Goal: Task Accomplishment & Management: Manage account settings

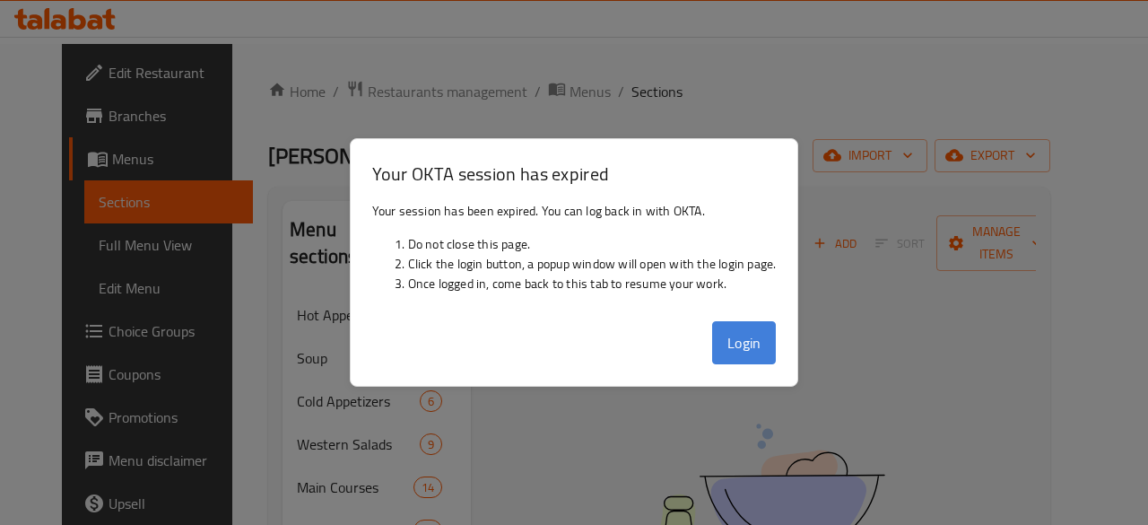
click at [753, 354] on button "Login" at bounding box center [744, 342] width 65 height 43
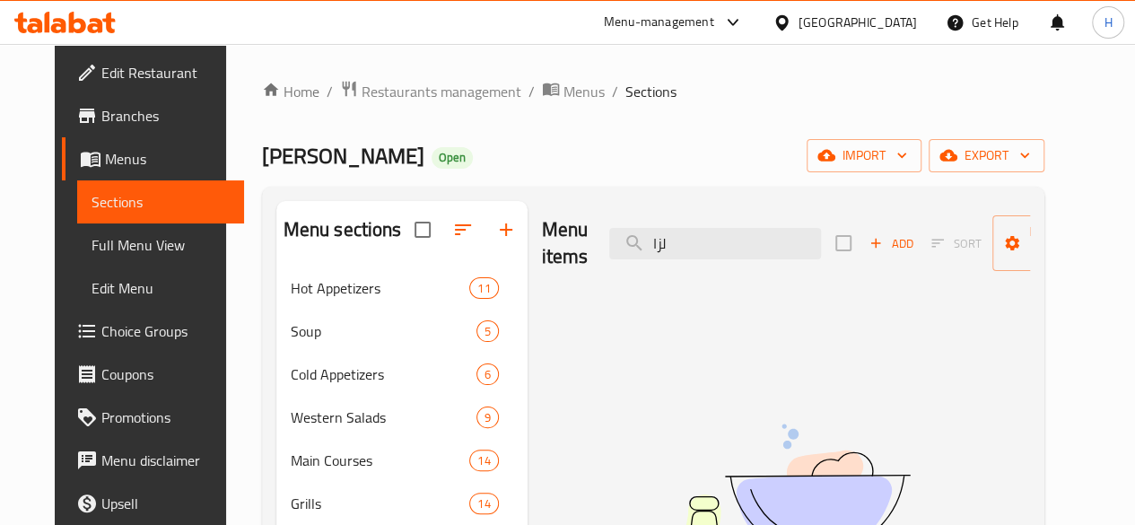
click at [367, 76] on div "Home / Restaurants management / Menus / Sections Murad Open import export Menu …" at bounding box center [653, 420] width 854 height 753
click at [375, 85] on span "Restaurants management" at bounding box center [441, 92] width 160 height 22
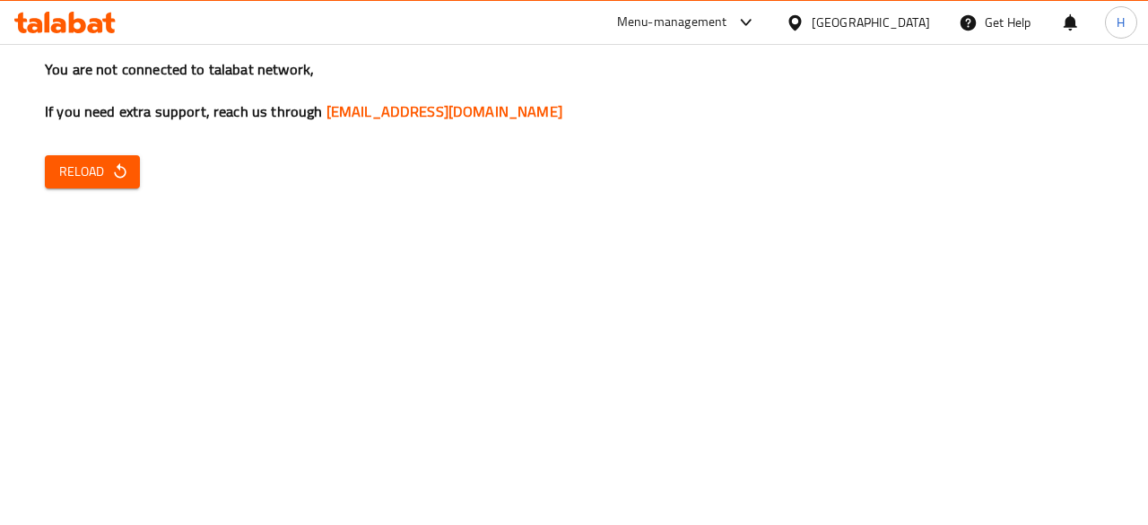
click at [76, 164] on span "Reload" at bounding box center [92, 172] width 66 height 22
click at [83, 157] on button "Reload" at bounding box center [92, 171] width 95 height 33
click at [139, 173] on div "You are not connected to talabat network, If you need extra support, reach us t…" at bounding box center [574, 262] width 1148 height 525
click at [73, 153] on div "You are not connected to talabat network, If you need extra support, reach us t…" at bounding box center [574, 262] width 1148 height 525
click at [86, 170] on span "Reload" at bounding box center [92, 172] width 66 height 22
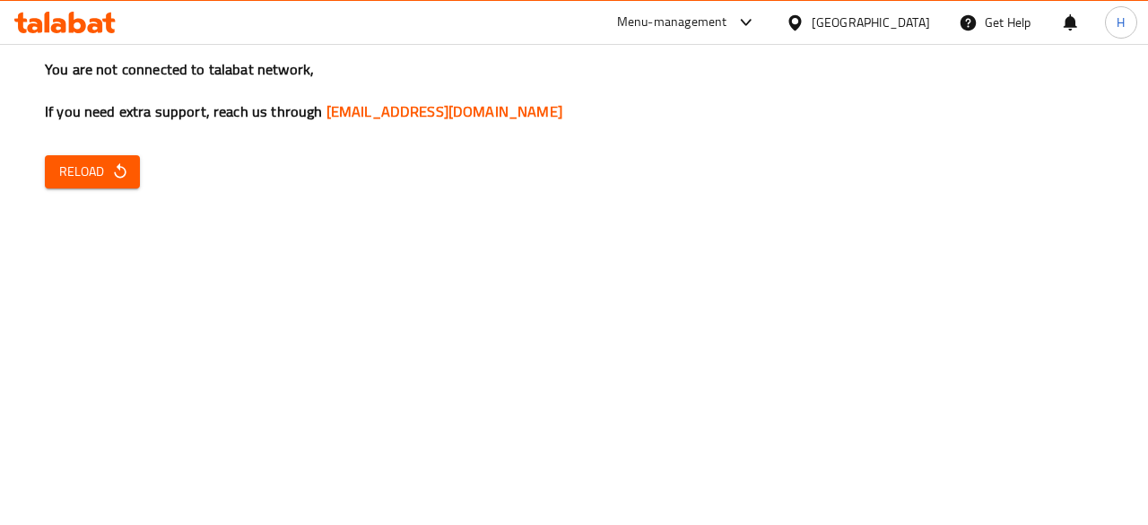
click at [86, 170] on span "Reload" at bounding box center [92, 172] width 66 height 22
click at [91, 162] on span "Reload" at bounding box center [92, 172] width 66 height 22
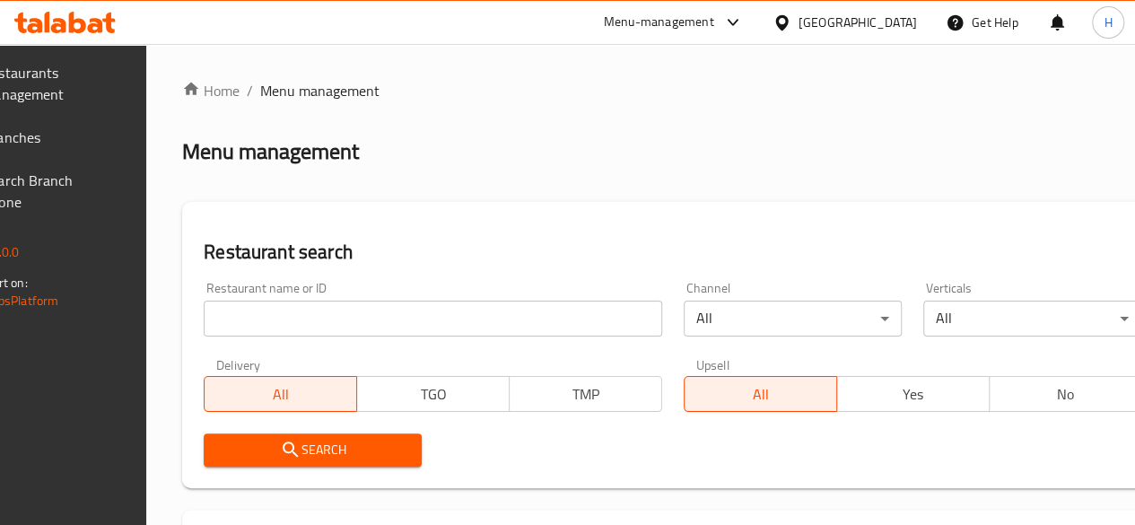
click at [317, 322] on input "search" at bounding box center [433, 318] width 458 height 36
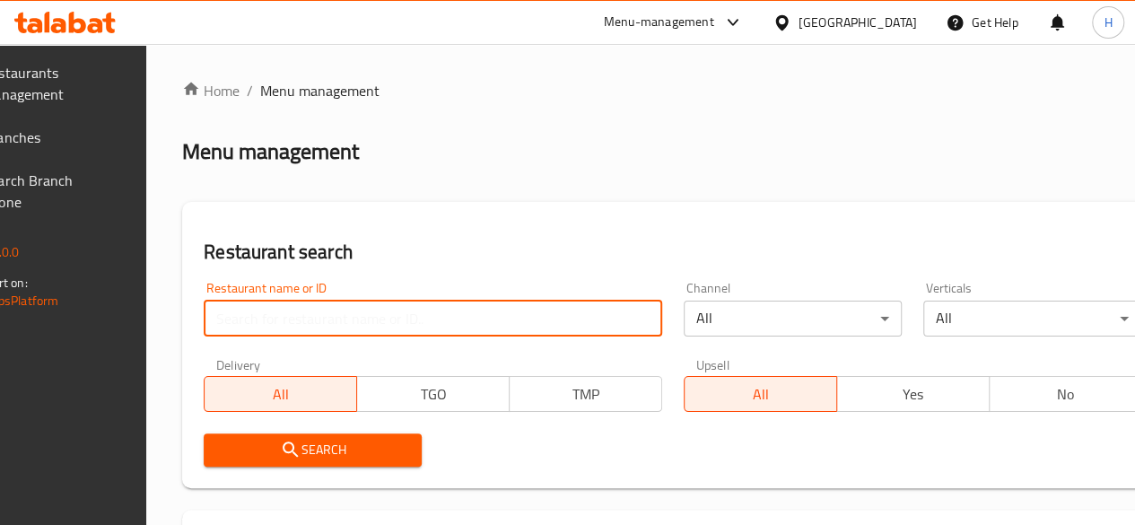
paste input "677913"
type input "677913"
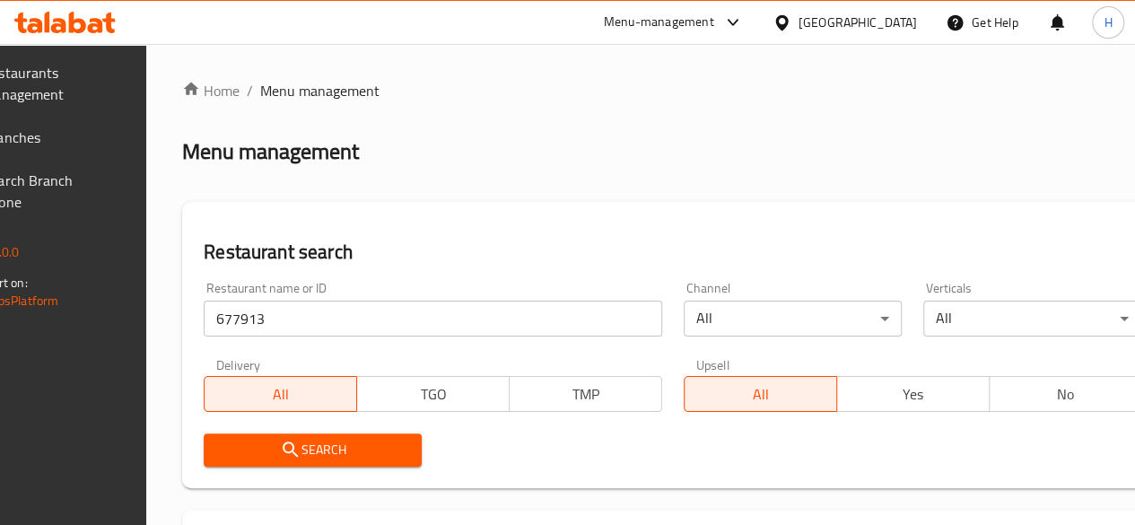
click at [366, 457] on span "Search" at bounding box center [312, 450] width 189 height 22
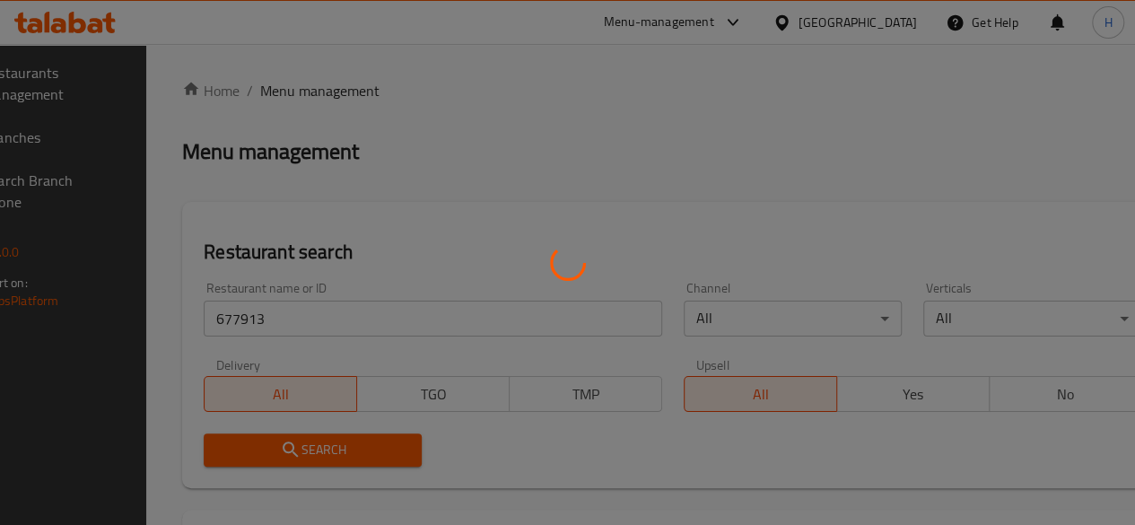
click at [366, 453] on div at bounding box center [567, 262] width 1135 height 525
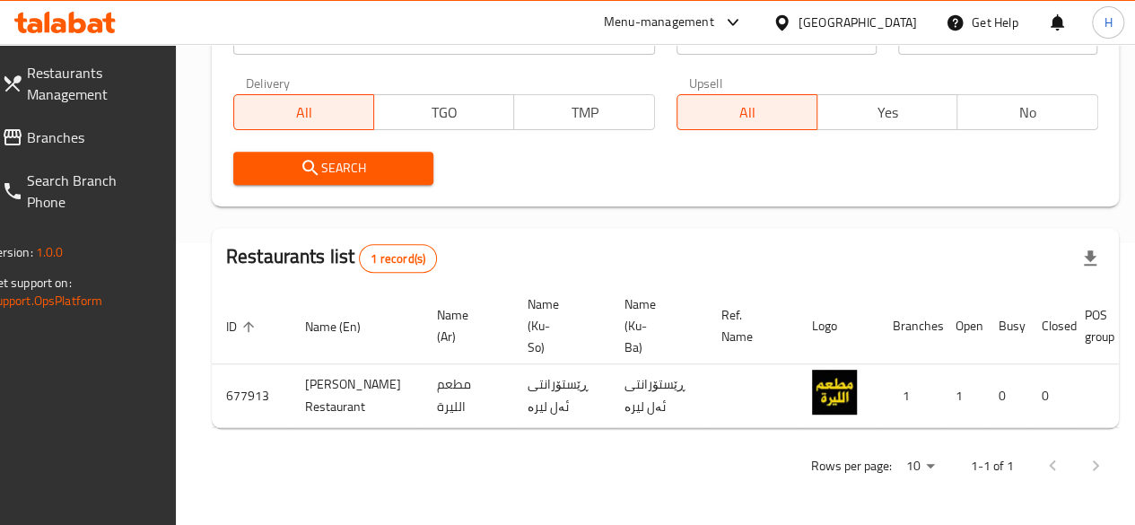
scroll to position [0, 185]
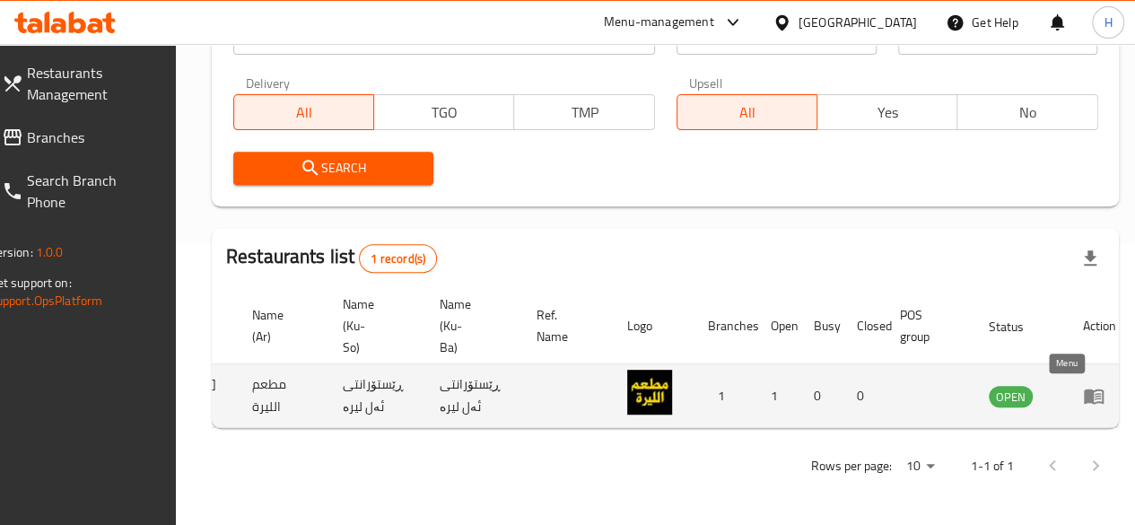
click at [1083, 389] on icon "enhanced table" at bounding box center [1093, 396] width 20 height 15
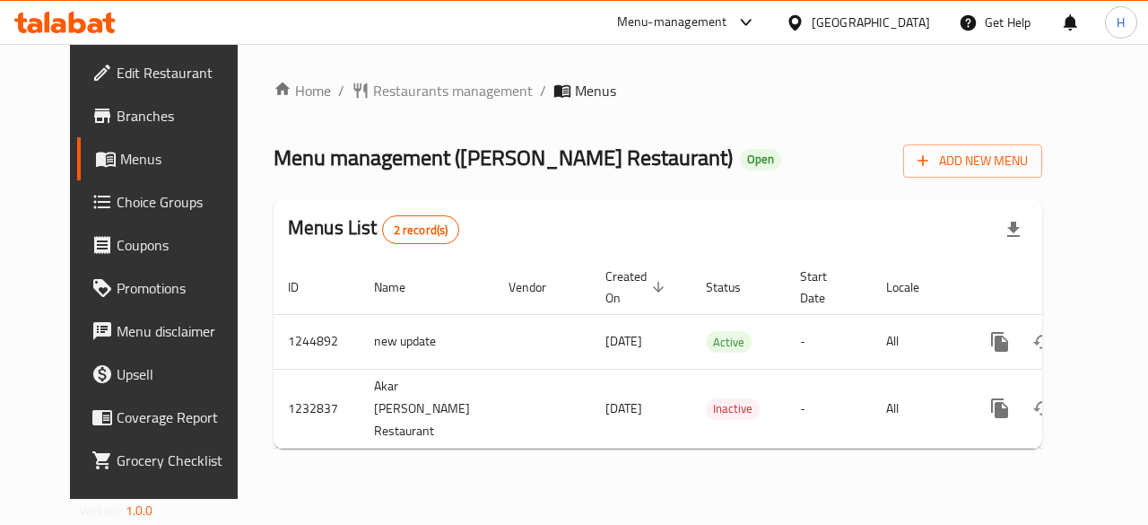
drag, startPoint x: 1054, startPoint y: 423, endPoint x: 1082, endPoint y: 427, distance: 28.0
click at [1042, 427] on div "ID Name Vendor Created On sorted descending Status Start Date Locale Actions 12…" at bounding box center [658, 354] width 769 height 188
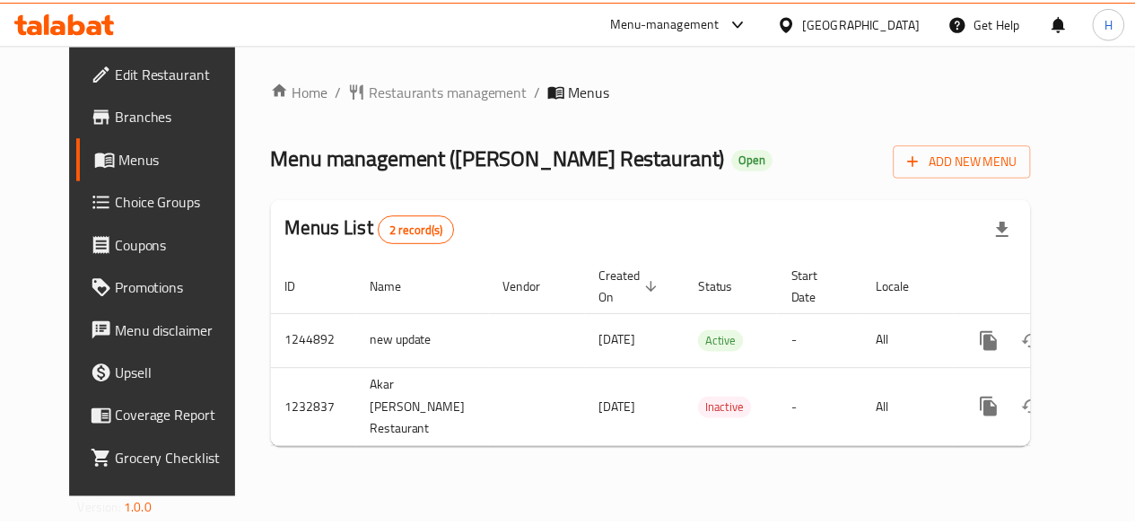
scroll to position [0, 6]
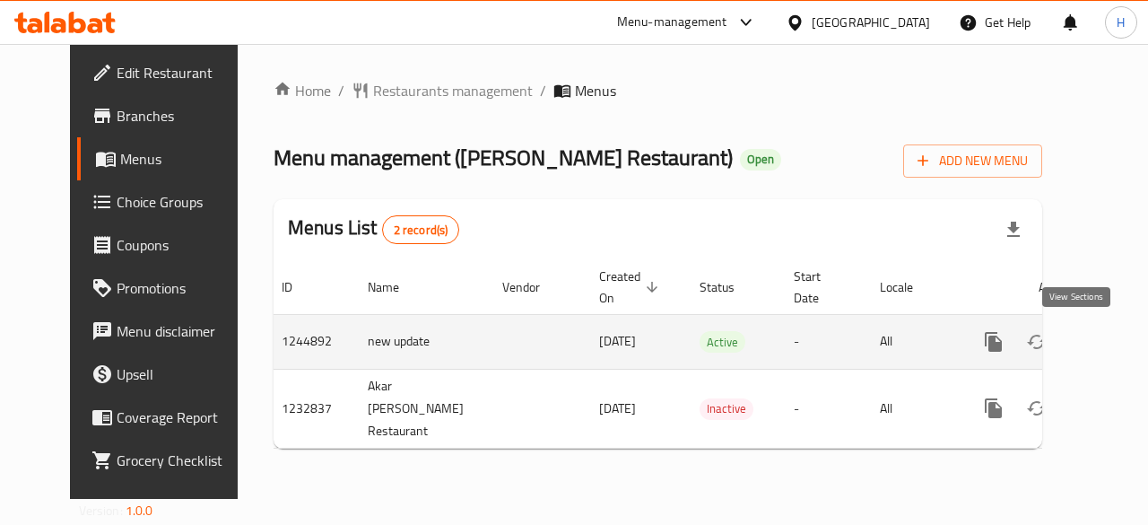
click at [1101, 347] on link "enhanced table" at bounding box center [1122, 341] width 43 height 43
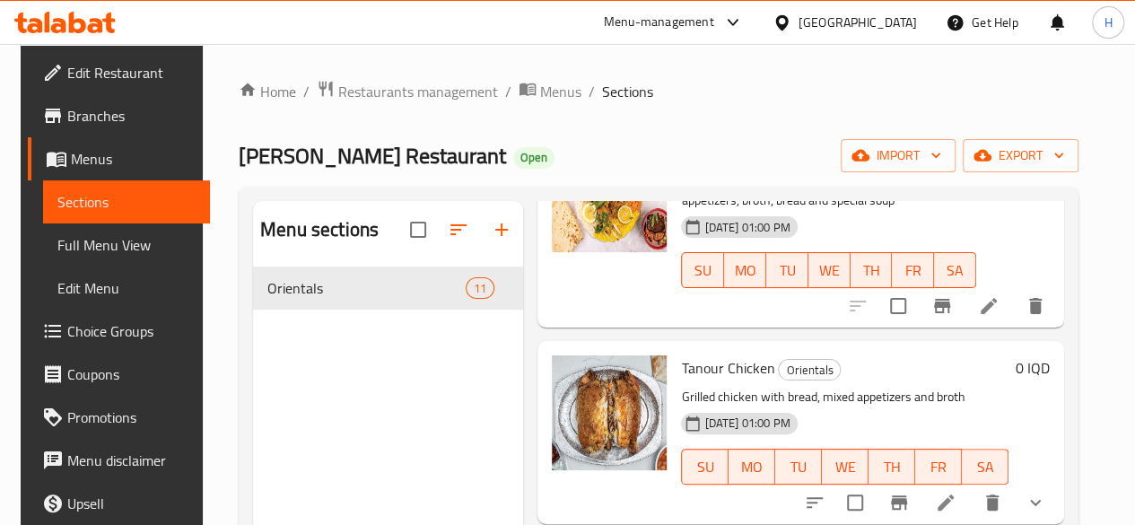
scroll to position [179, 0]
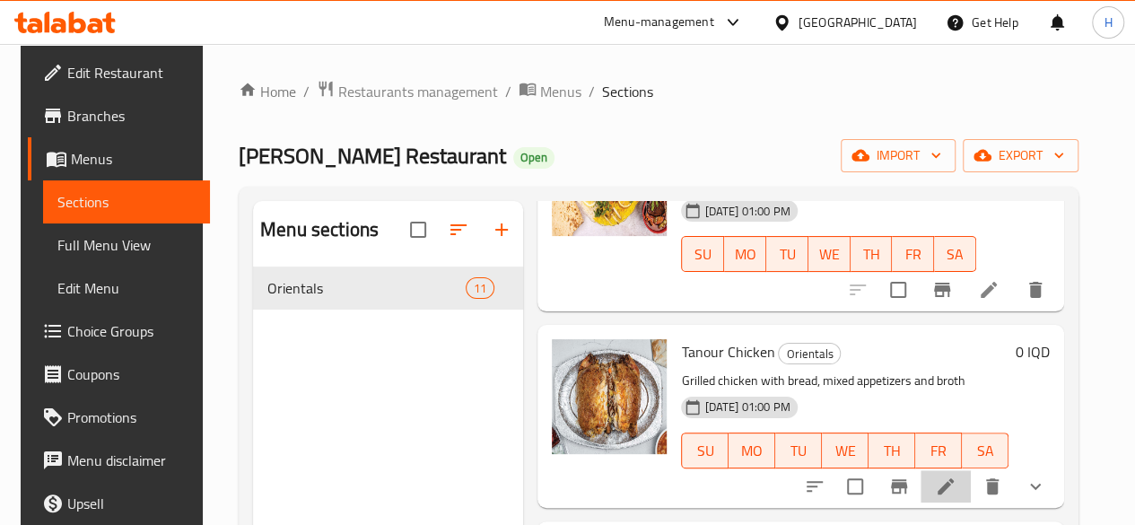
click at [965, 485] on li at bounding box center [945, 486] width 50 height 32
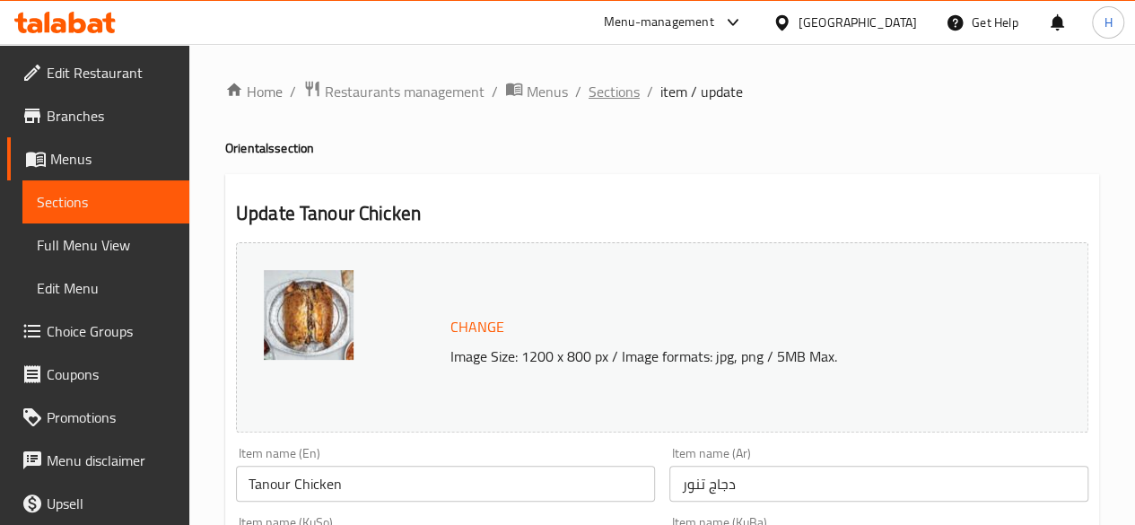
click at [597, 93] on span "Sections" at bounding box center [613, 92] width 51 height 22
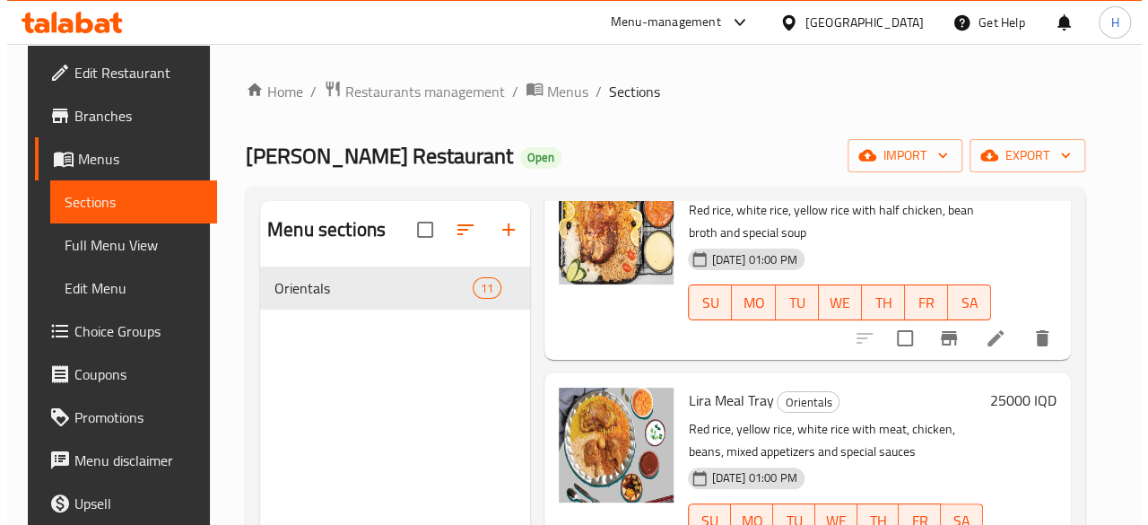
scroll to position [628, 0]
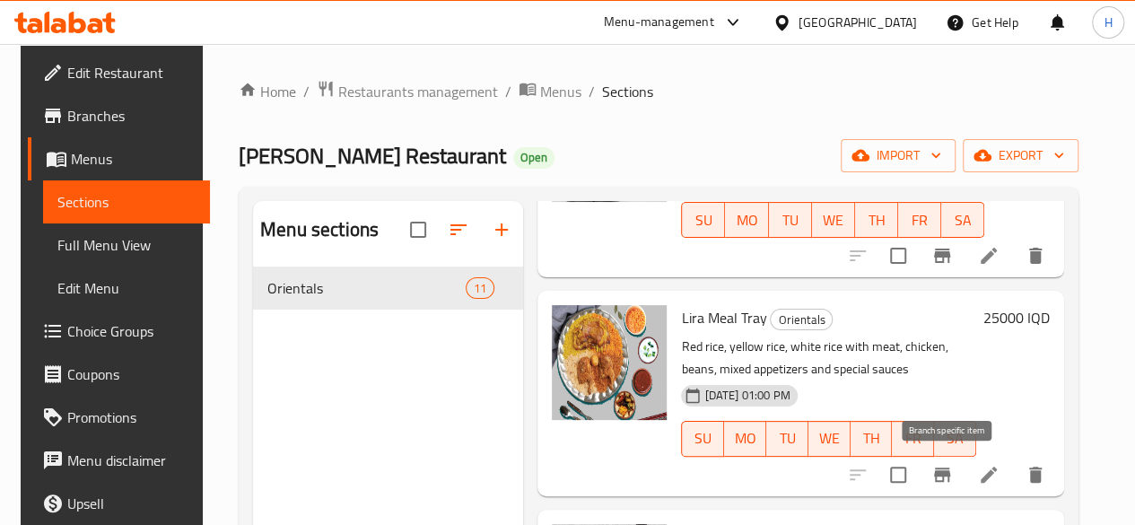
click at [936, 478] on button "Branch-specific-item" at bounding box center [941, 474] width 43 height 43
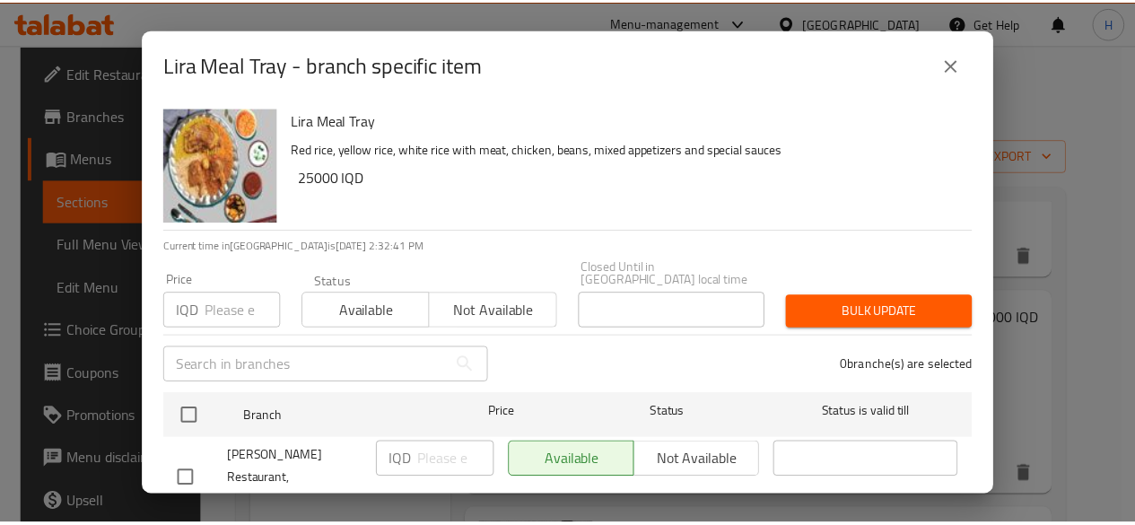
scroll to position [36, 0]
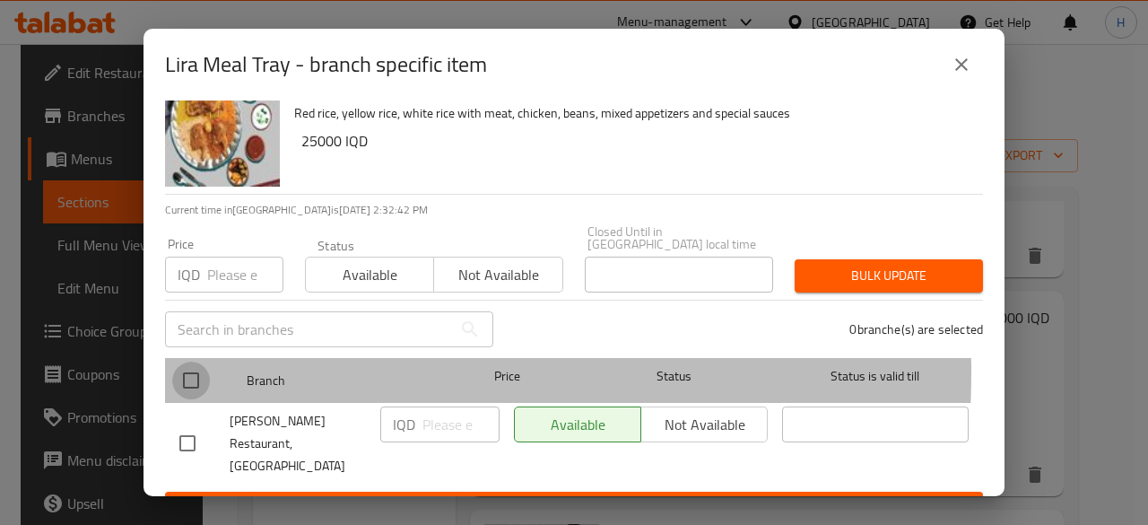
click at [197, 361] on input "checkbox" at bounding box center [191, 380] width 38 height 38
checkbox input "true"
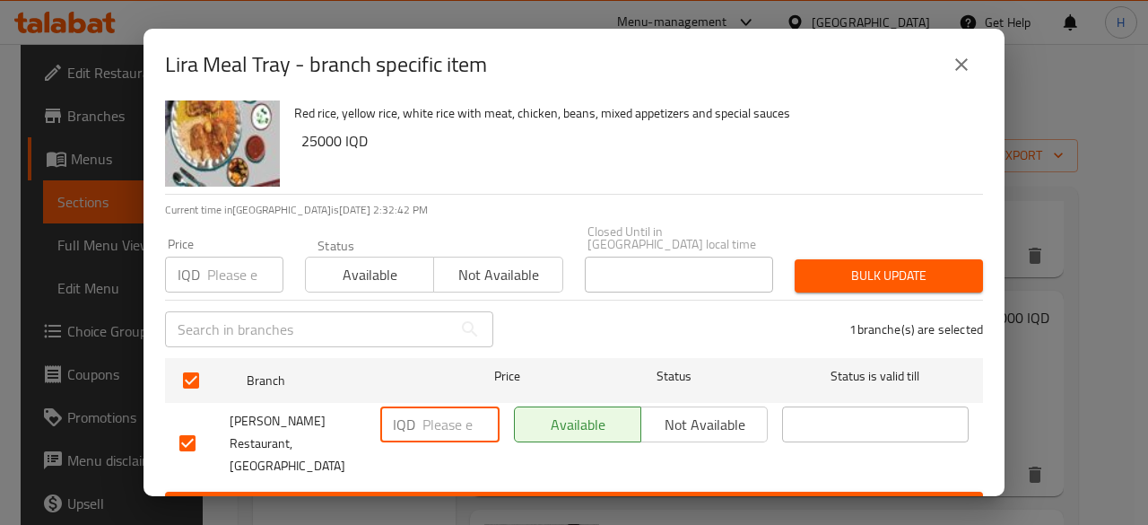
click at [422, 411] on input "number" at bounding box center [460, 424] width 77 height 36
type input "27000"
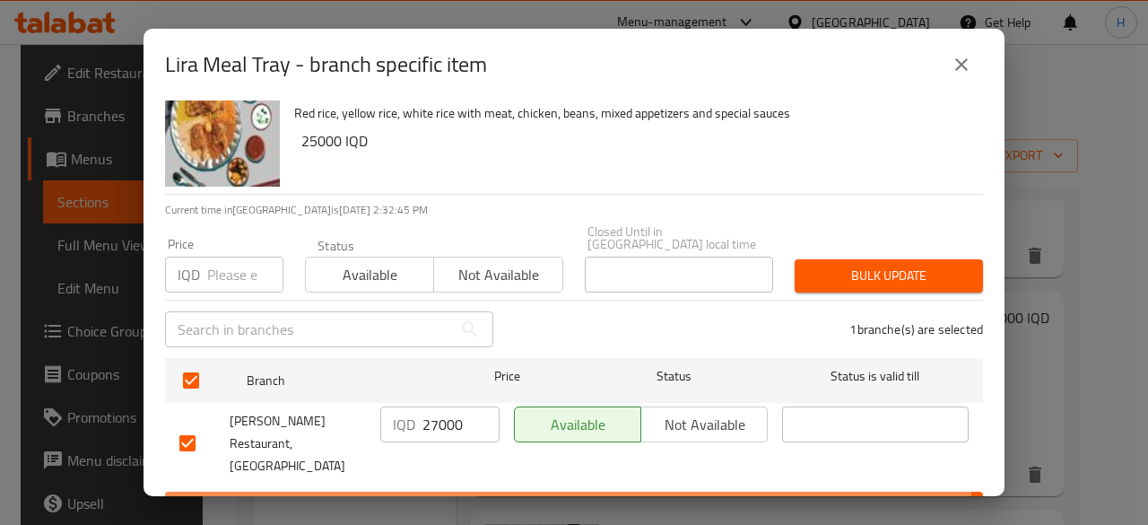
click at [431, 492] on button "Save" at bounding box center [574, 508] width 818 height 33
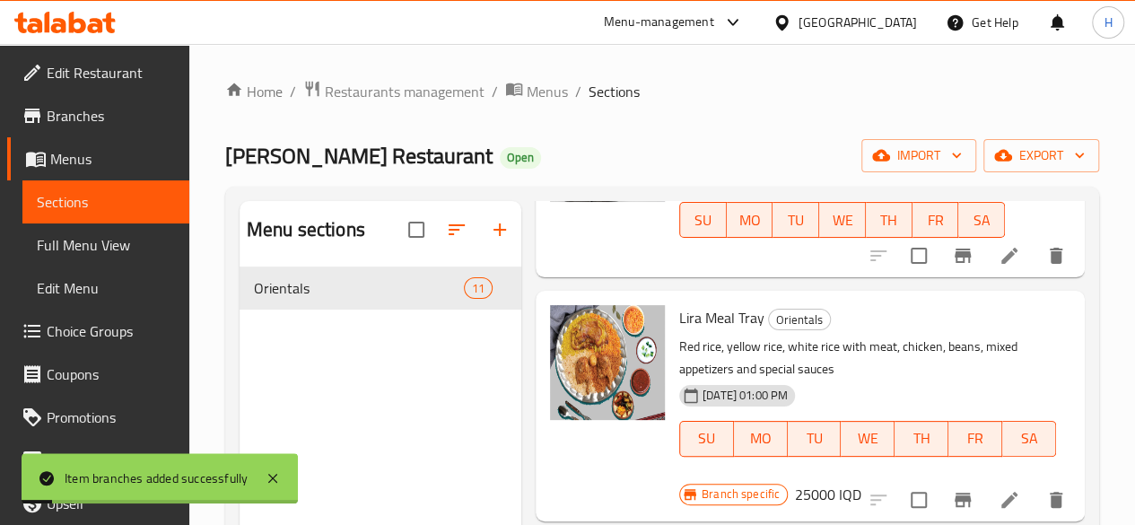
click at [861, 482] on h6 "25000 IQD" at bounding box center [828, 494] width 66 height 25
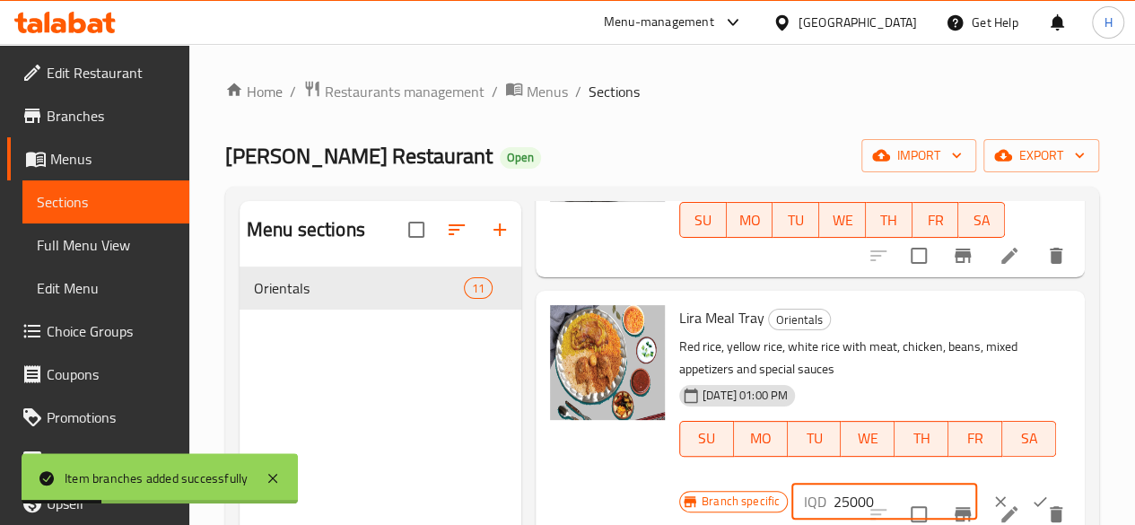
click at [833, 504] on input "25000" at bounding box center [905, 501] width 144 height 36
type input "27000"
click at [1033, 500] on icon "ok" at bounding box center [1039, 501] width 13 height 10
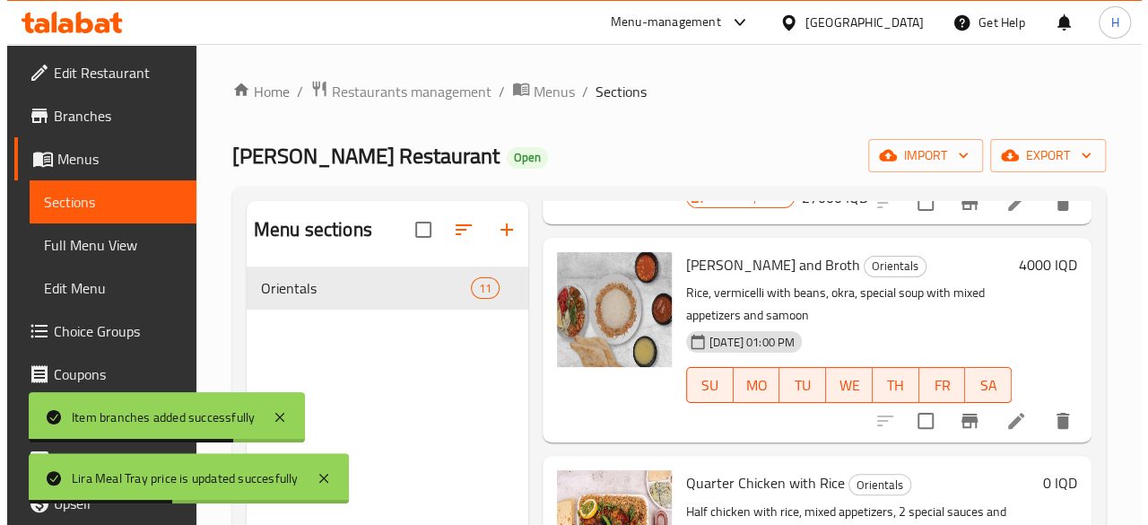
scroll to position [897, 0]
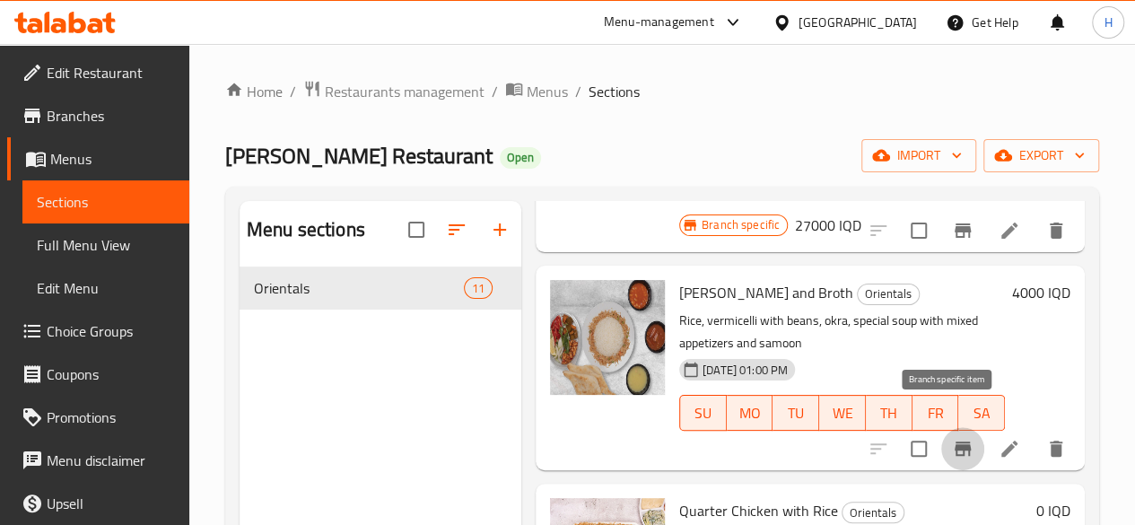
click at [961, 428] on button "Branch-specific-item" at bounding box center [962, 448] width 43 height 43
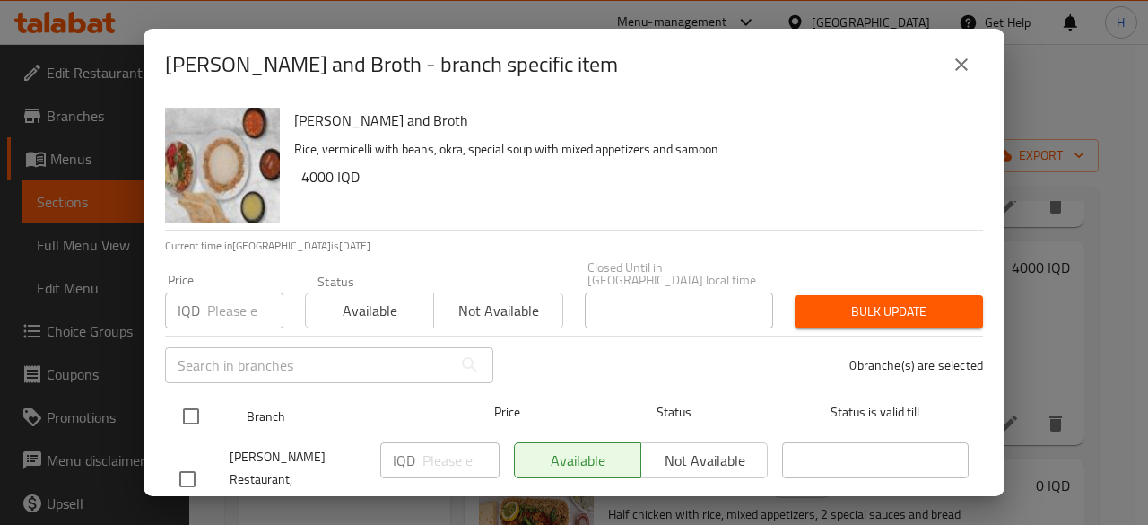
click at [165, 394] on div "Branch Price Status Status is valid till" at bounding box center [574, 416] width 818 height 45
click at [203, 397] on input "checkbox" at bounding box center [191, 416] width 38 height 38
checkbox input "true"
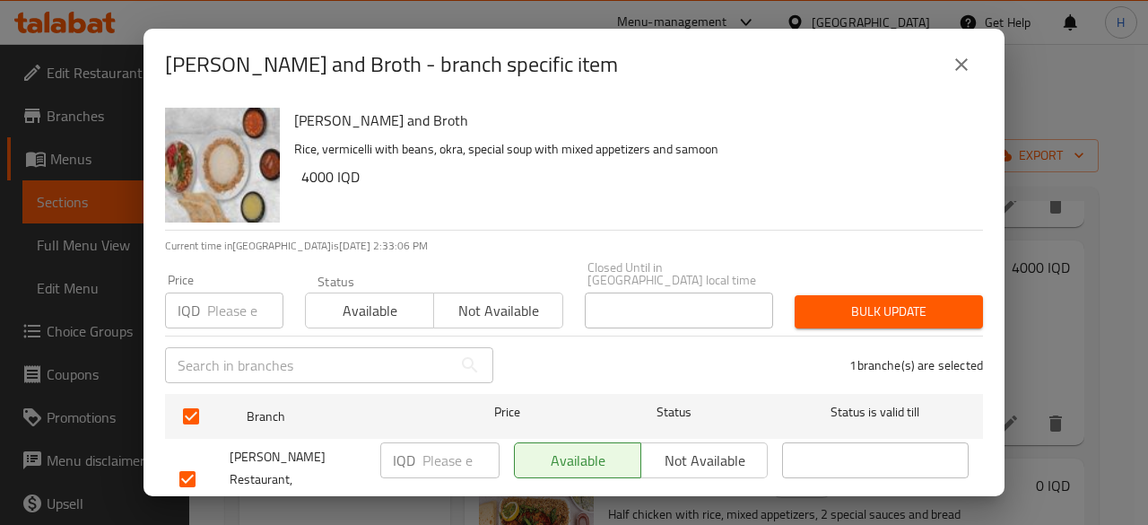
click at [483, 444] on input "number" at bounding box center [460, 460] width 77 height 36
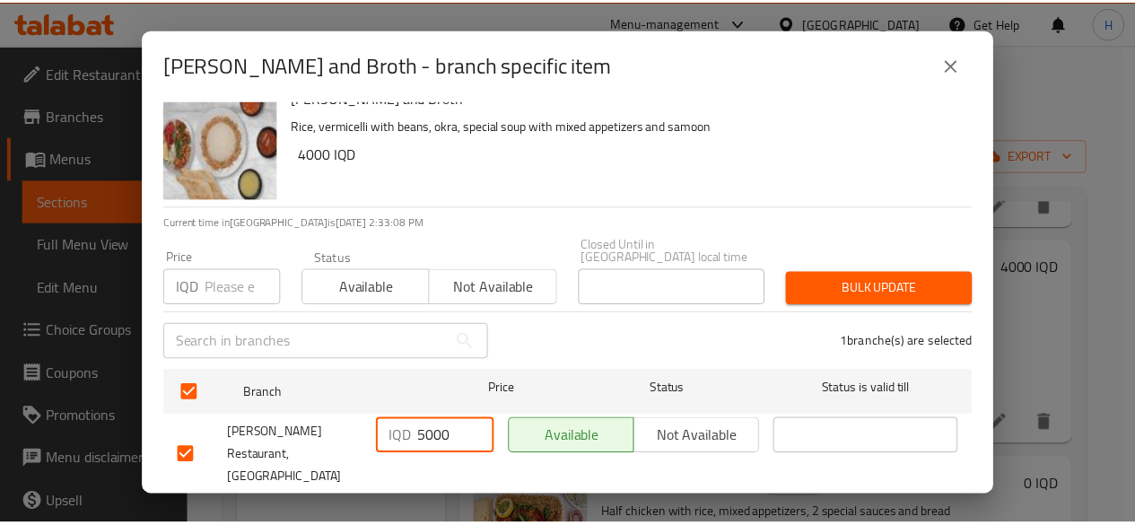
scroll to position [36, 0]
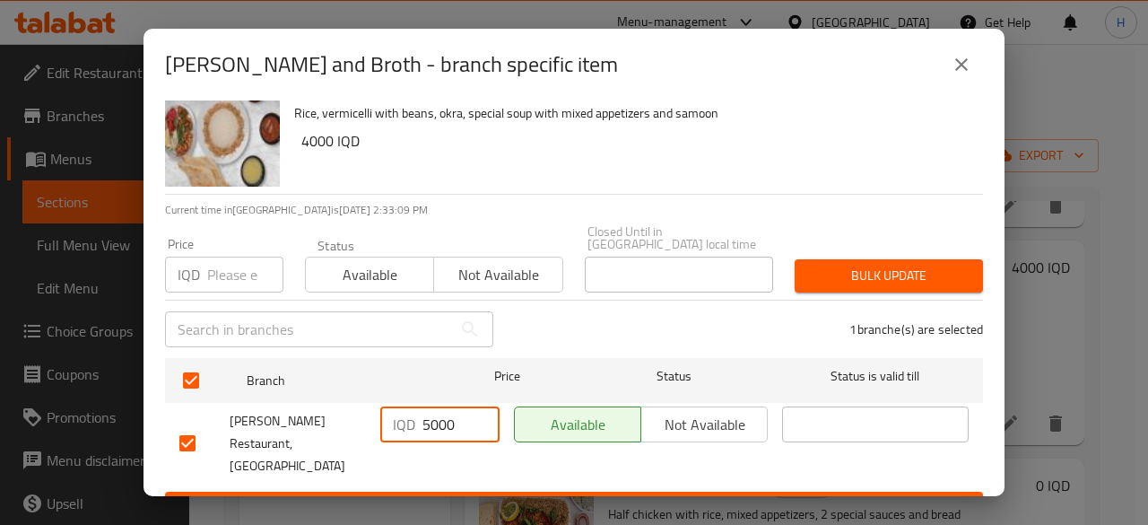
type input "5000"
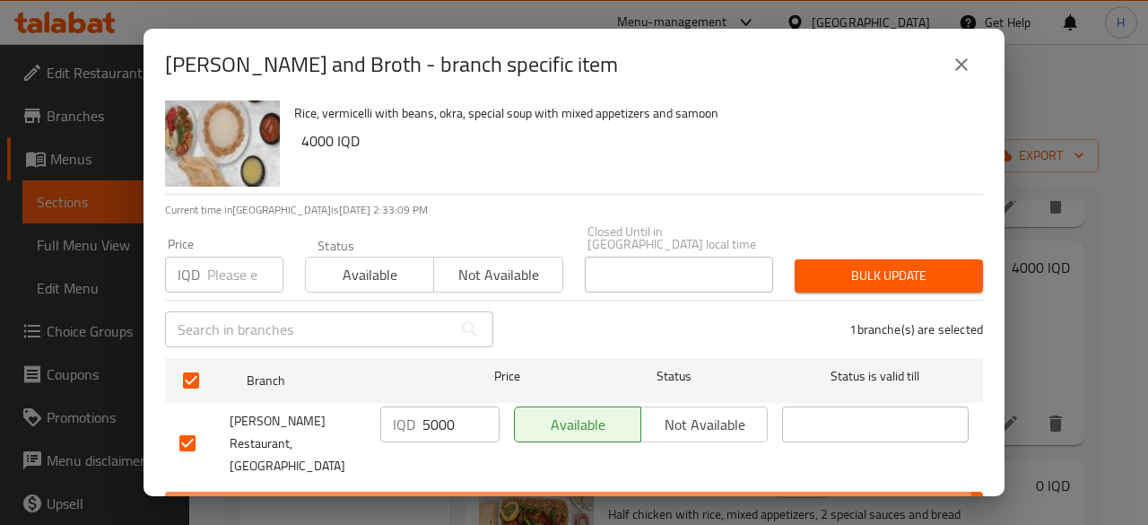
click at [496, 497] on span "Save" at bounding box center [573, 508] width 789 height 22
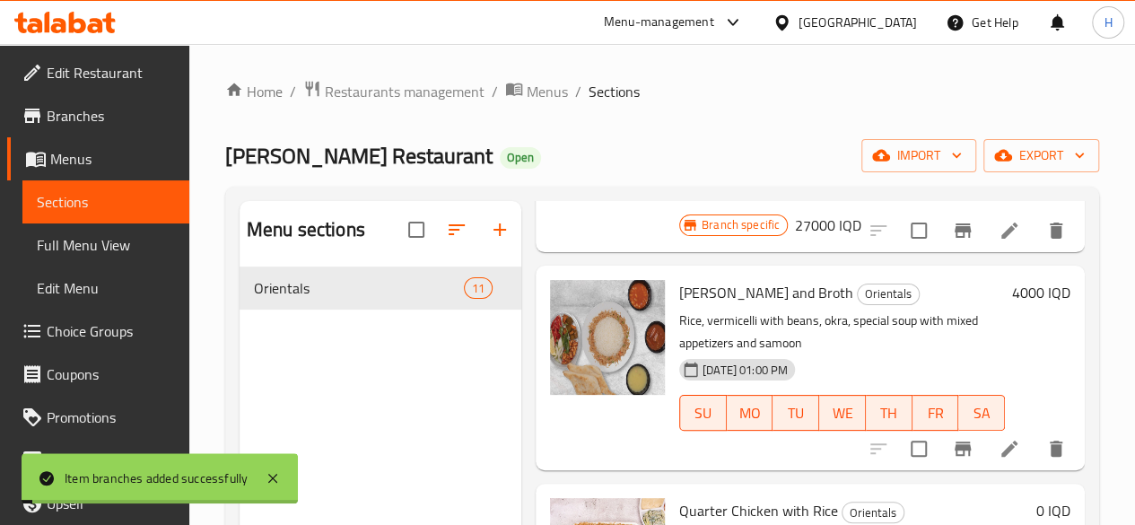
click at [1017, 280] on h6 "4000 IQD" at bounding box center [1041, 292] width 58 height 25
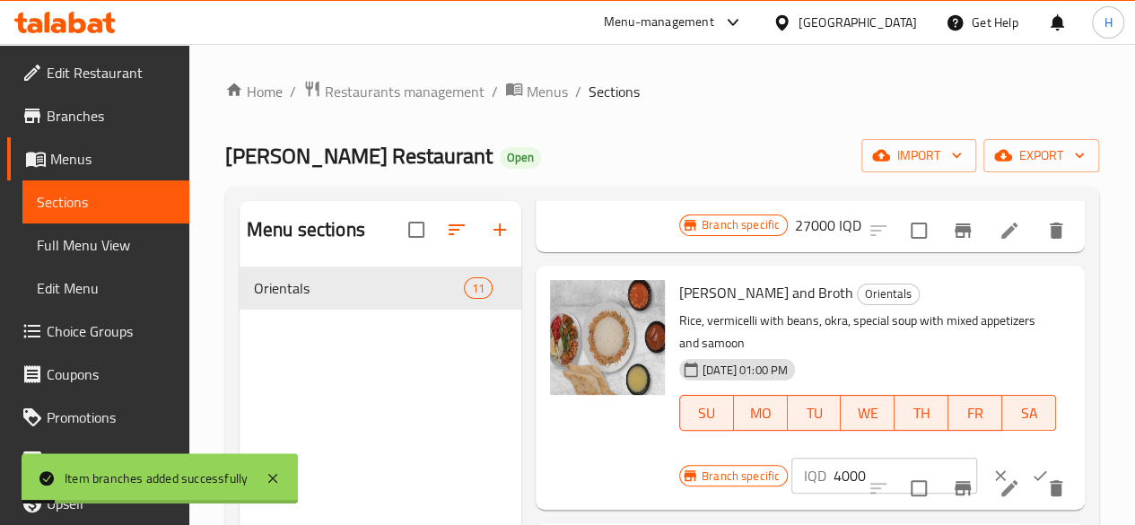
click at [833, 457] on input "4000" at bounding box center [905, 475] width 144 height 36
type input "5000"
click at [1031, 466] on icon "ok" at bounding box center [1040, 475] width 18 height 18
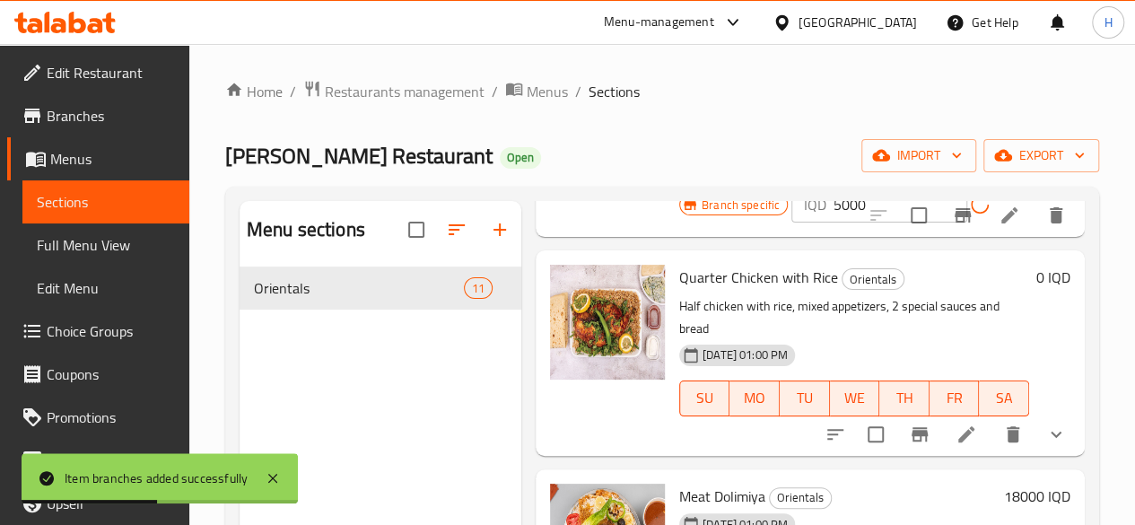
scroll to position [1153, 0]
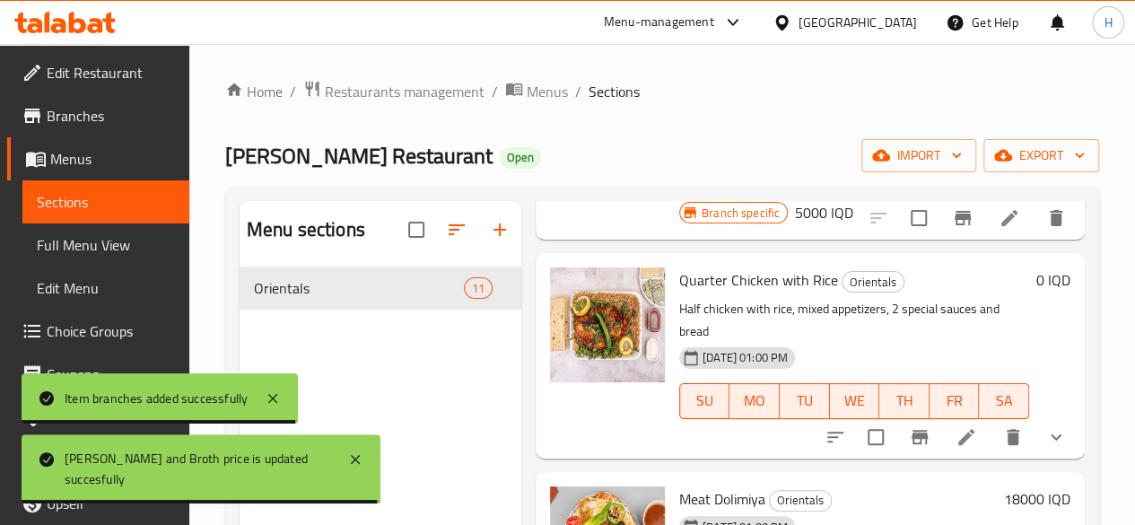
click at [958, 429] on icon at bounding box center [966, 437] width 16 height 16
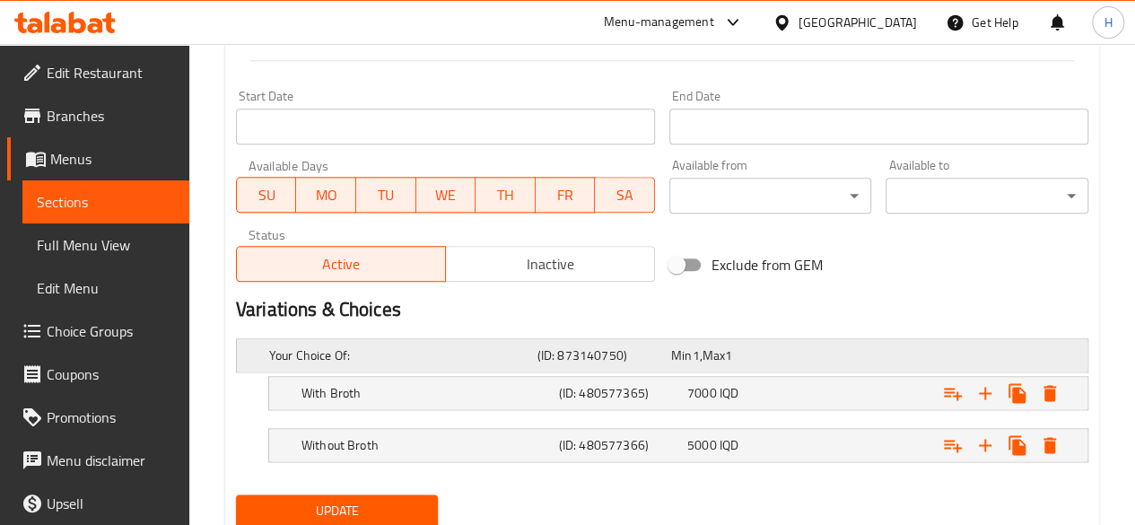
scroll to position [1013, 0]
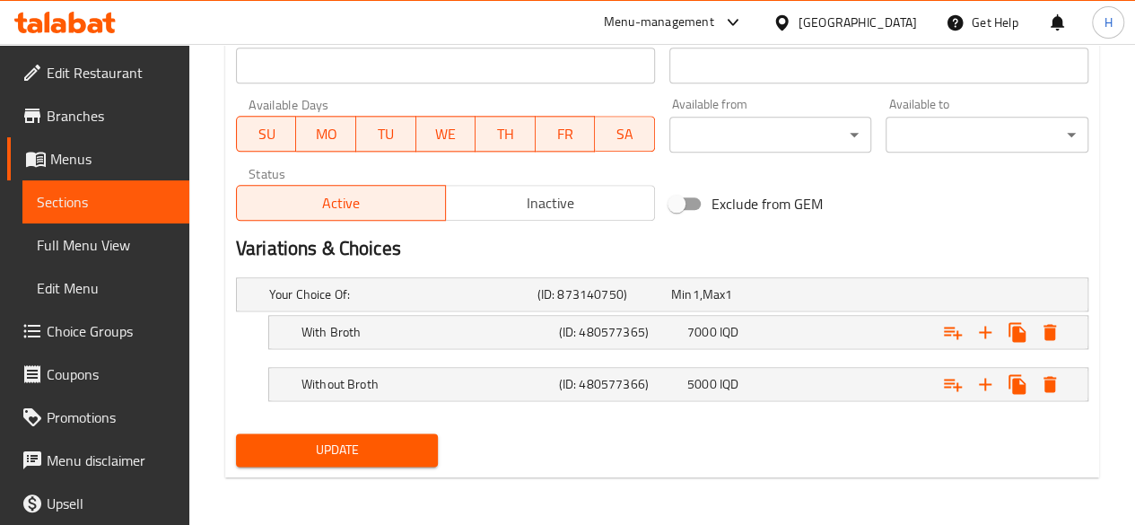
drag, startPoint x: 411, startPoint y: 450, endPoint x: 416, endPoint y: 431, distance: 19.6
click at [411, 449] on span "Update" at bounding box center [337, 450] width 174 height 22
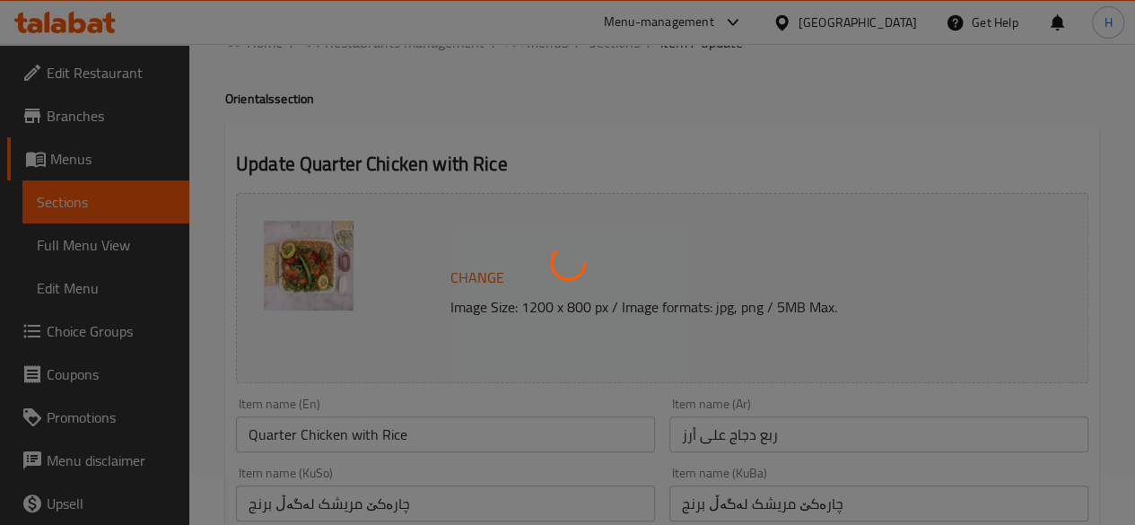
scroll to position [0, 0]
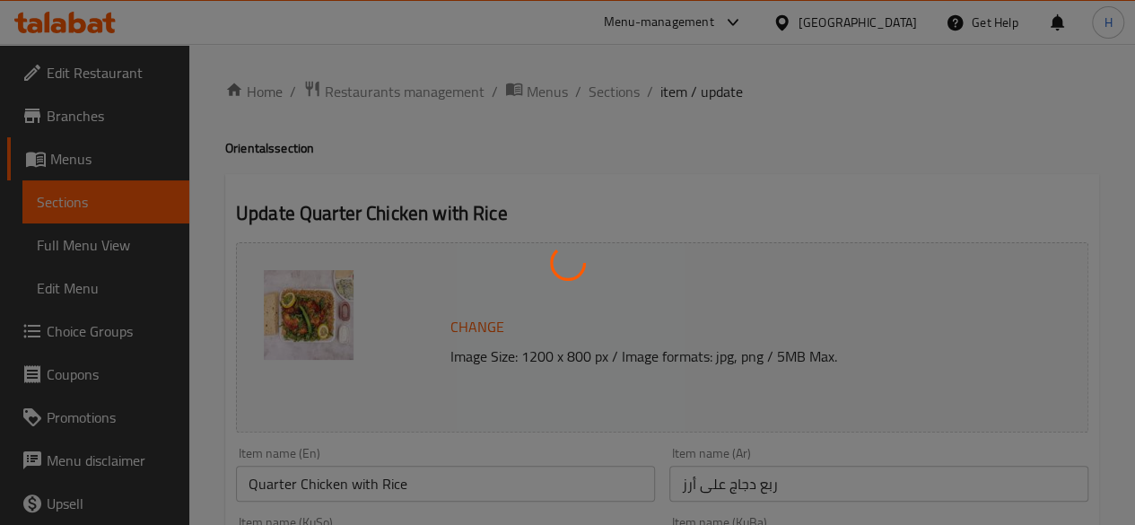
click at [614, 93] on div at bounding box center [567, 262] width 1135 height 525
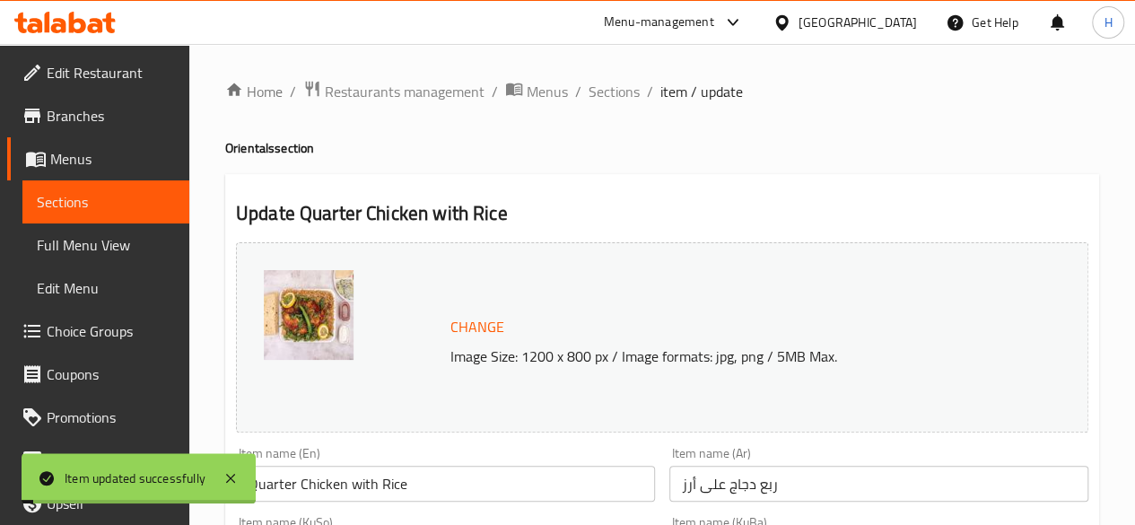
click at [614, 93] on span "Sections" at bounding box center [613, 92] width 51 height 22
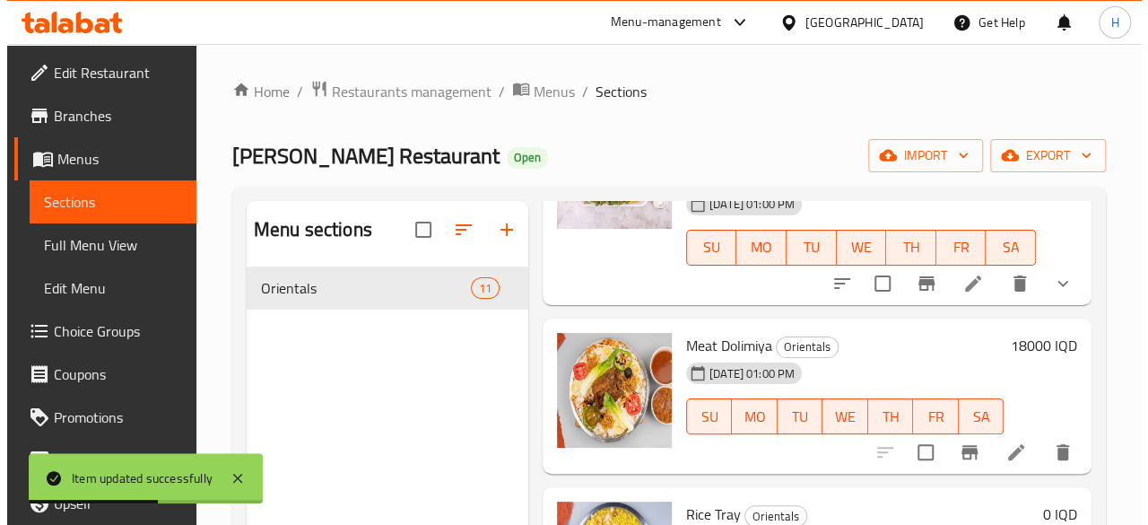
scroll to position [1345, 0]
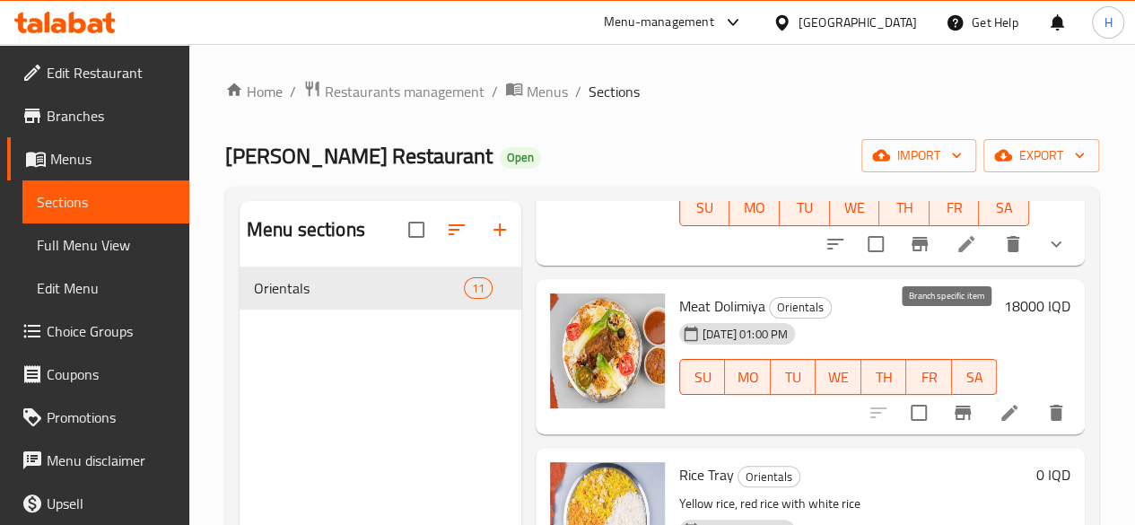
click at [952, 402] on icon "Branch-specific-item" at bounding box center [963, 413] width 22 height 22
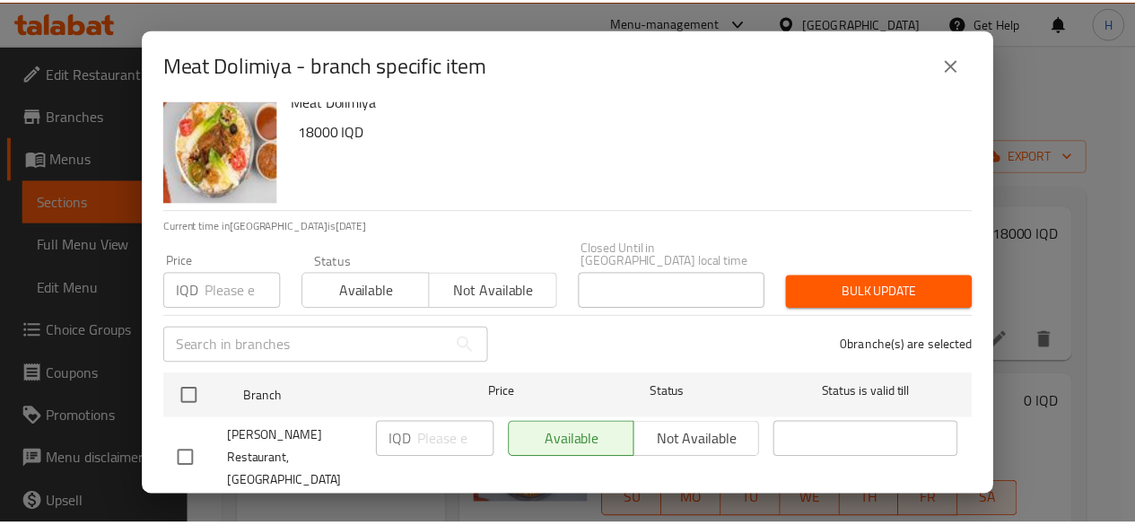
scroll to position [36, 0]
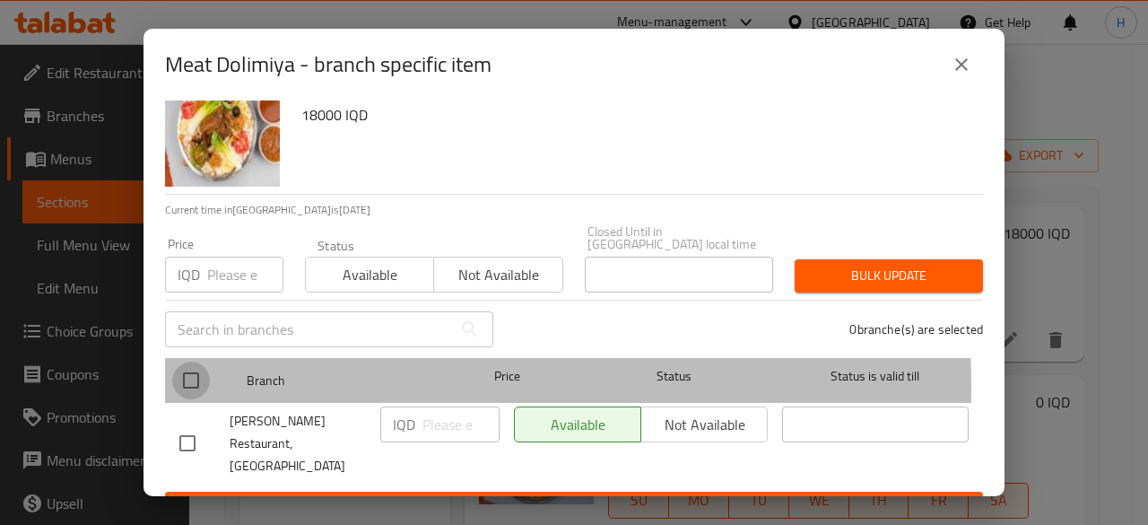
drag, startPoint x: 202, startPoint y: 372, endPoint x: 300, endPoint y: 390, distance: 99.4
click at [203, 372] on input "checkbox" at bounding box center [191, 380] width 38 height 38
checkbox input "true"
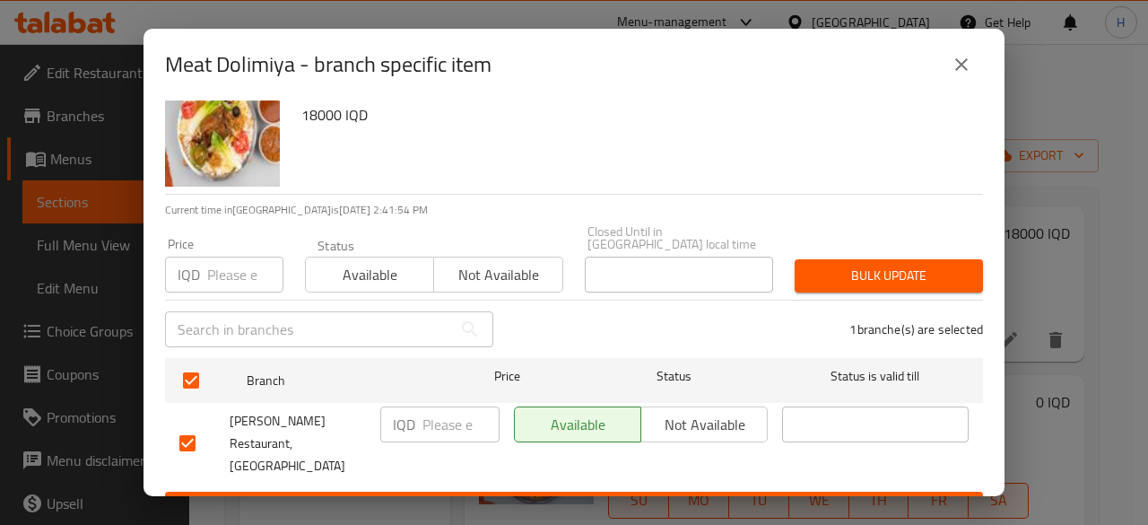
click at [451, 407] on input "number" at bounding box center [460, 424] width 77 height 36
type input "23000"
click at [479, 489] on div "Meat Dolimiya 18000 IQD Current time in Iraq is 12 Aug 2025 2:41:56 PM Price IQ…" at bounding box center [574, 298] width 861 height 396
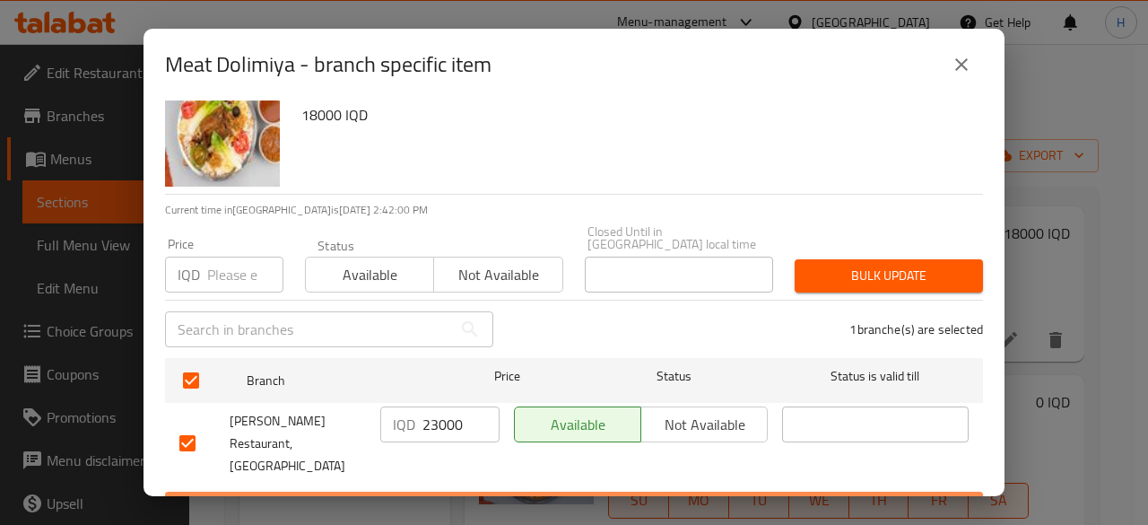
click at [728, 497] on span "Save" at bounding box center [573, 508] width 789 height 22
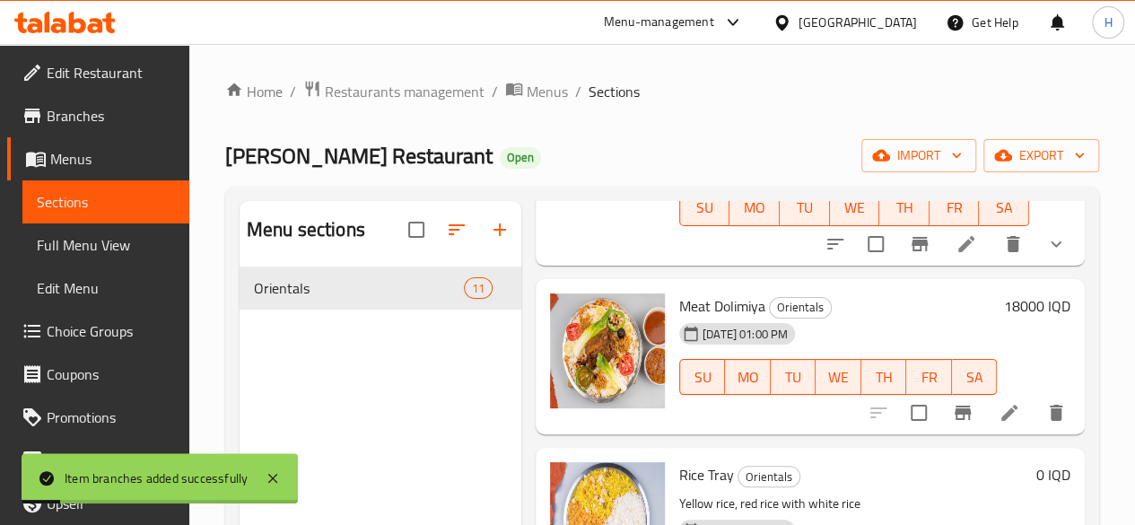
click at [1014, 293] on h6 "18000 IQD" at bounding box center [1037, 305] width 66 height 25
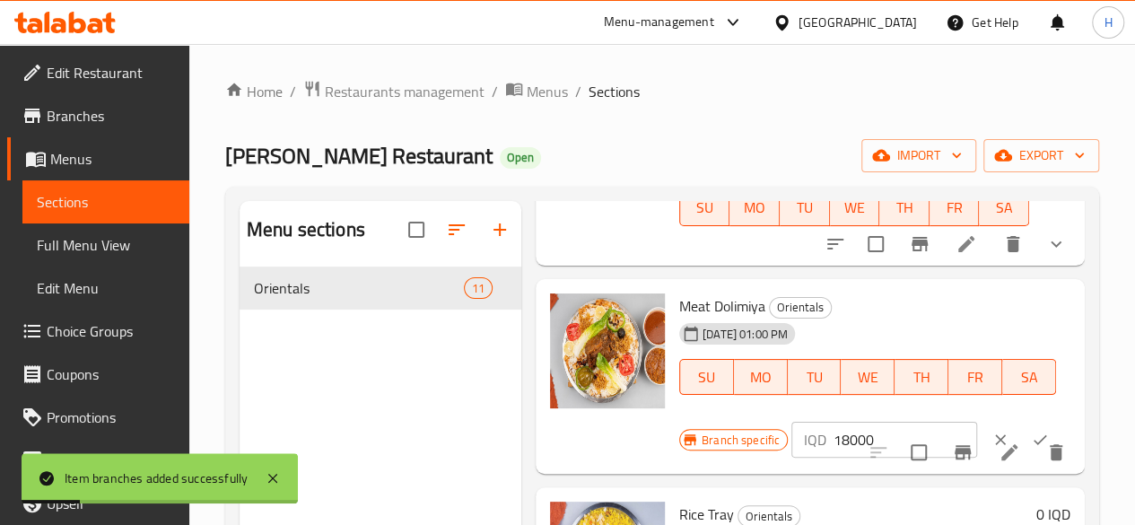
click at [804, 429] on p "IQD" at bounding box center [815, 440] width 22 height 22
click at [833, 422] on input "18000" at bounding box center [905, 440] width 144 height 36
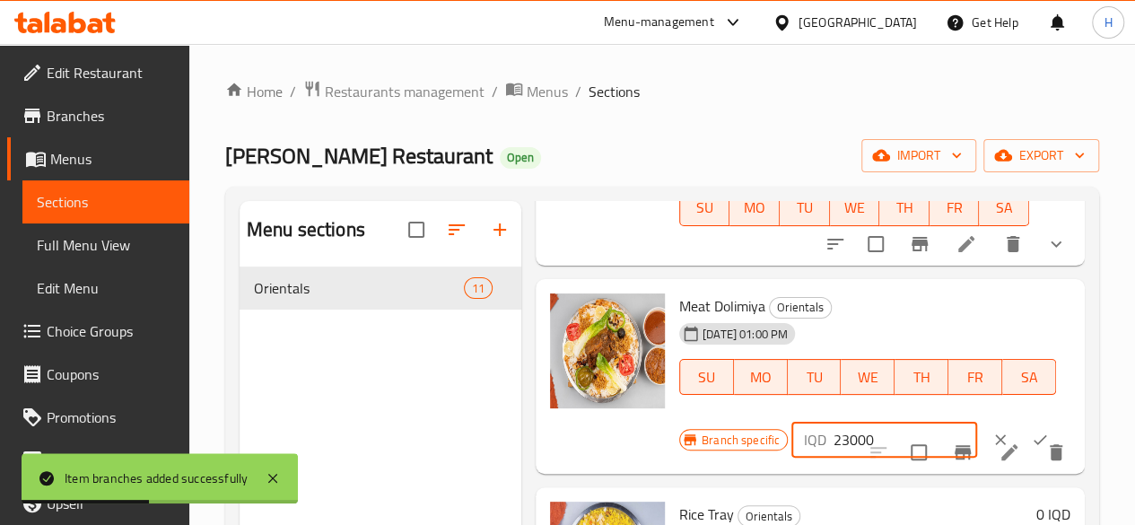
type input "23000"
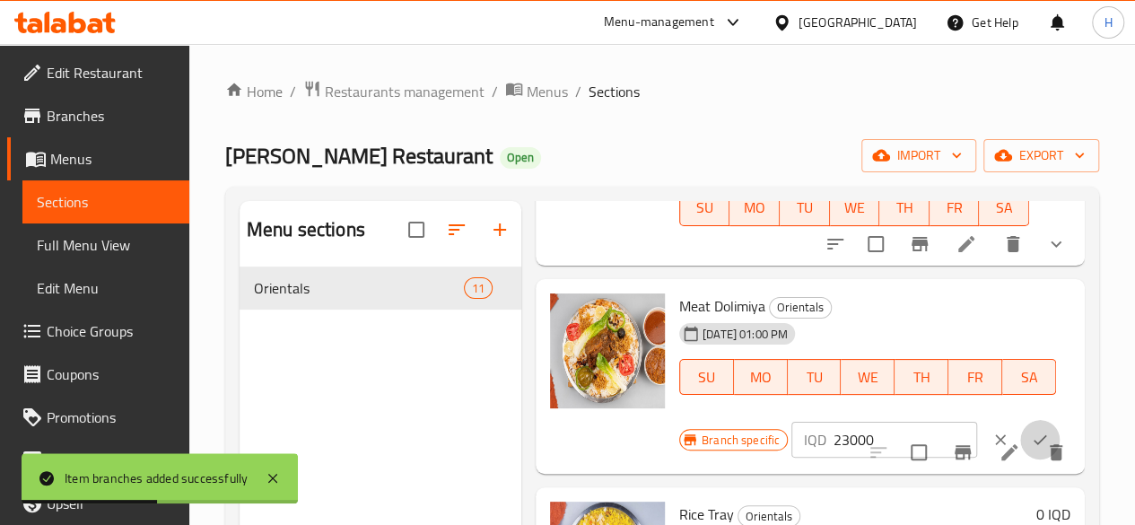
click at [1020, 420] on button "ok" at bounding box center [1039, 439] width 39 height 39
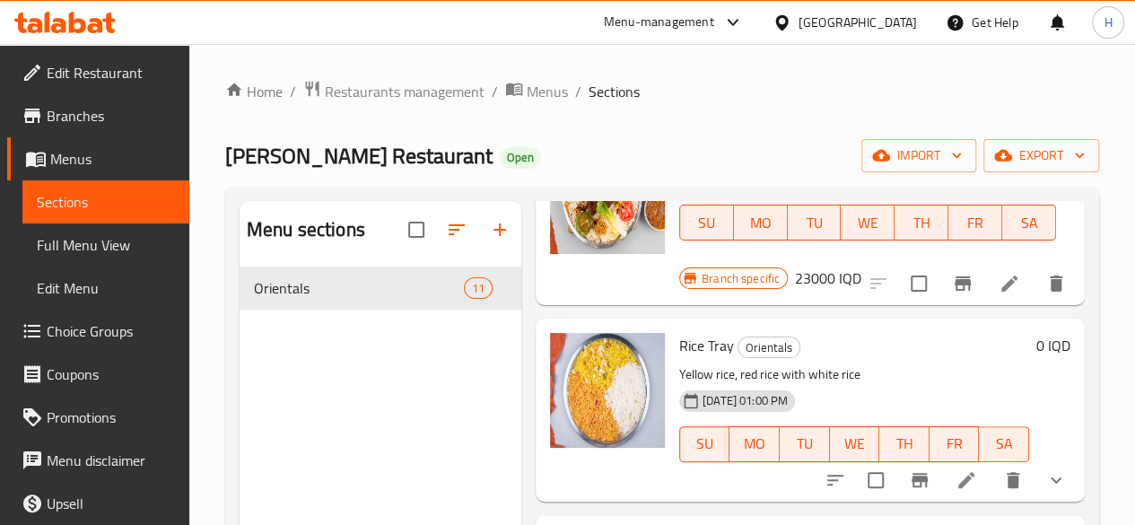
scroll to position [1435, 0]
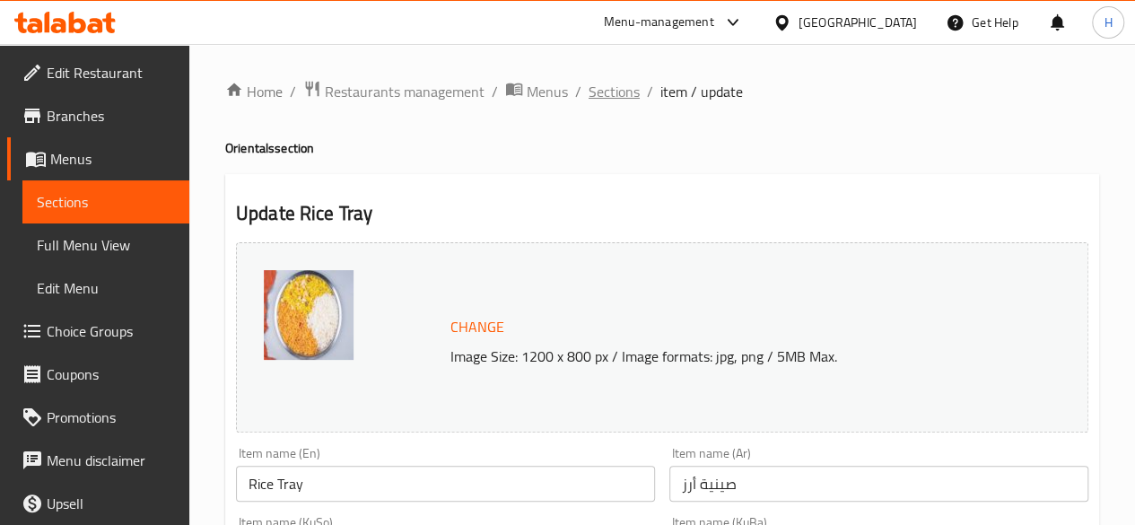
click at [628, 94] on span "Sections" at bounding box center [613, 92] width 51 height 22
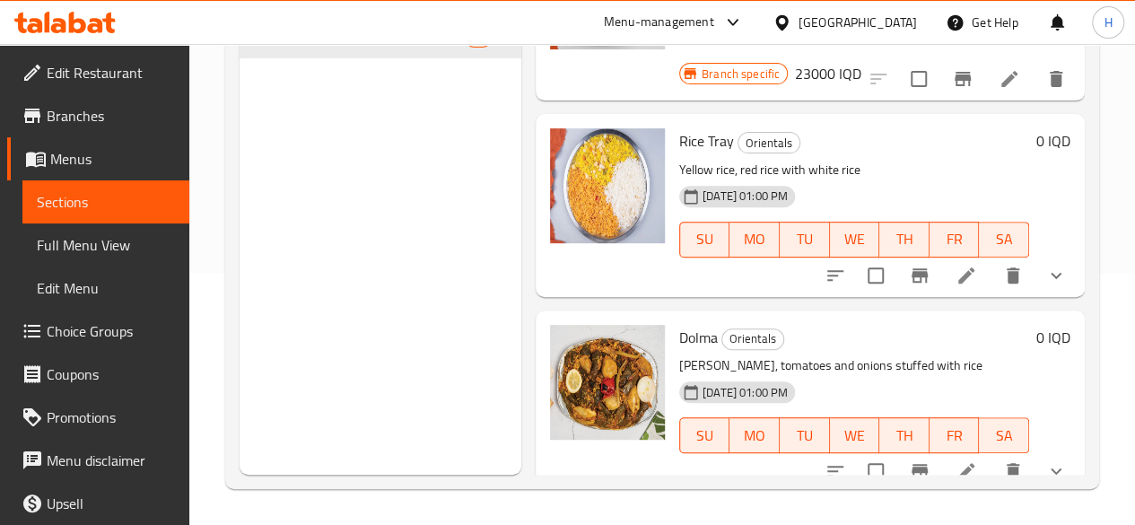
scroll to position [1435, 0]
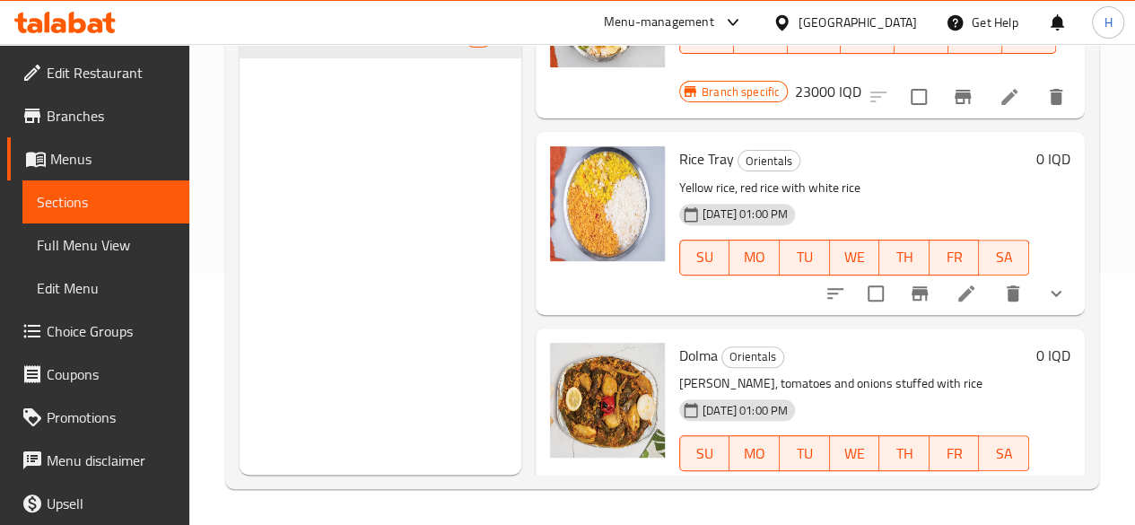
click at [958, 481] on icon at bounding box center [966, 489] width 16 height 16
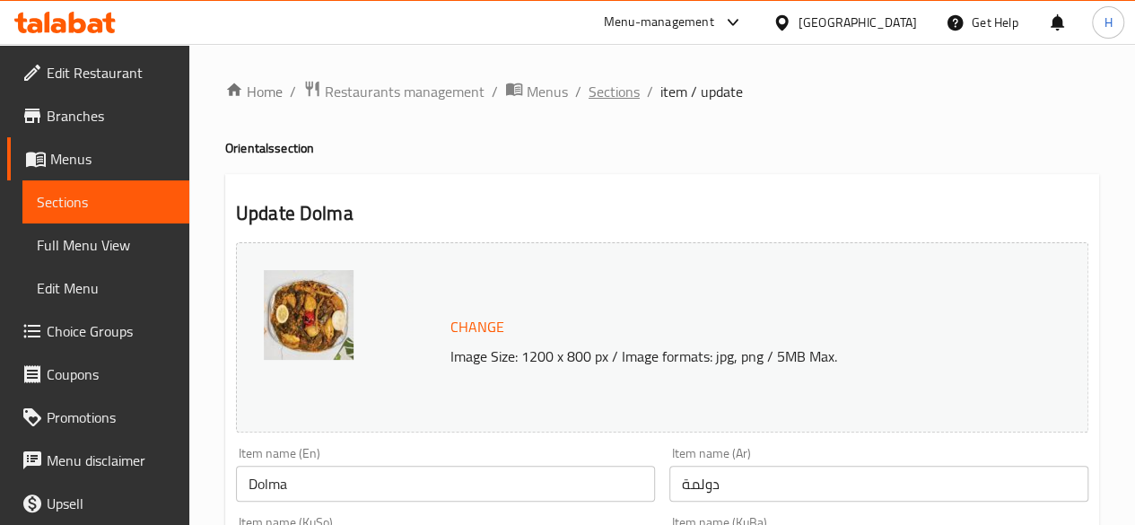
click at [624, 90] on span "Sections" at bounding box center [613, 92] width 51 height 22
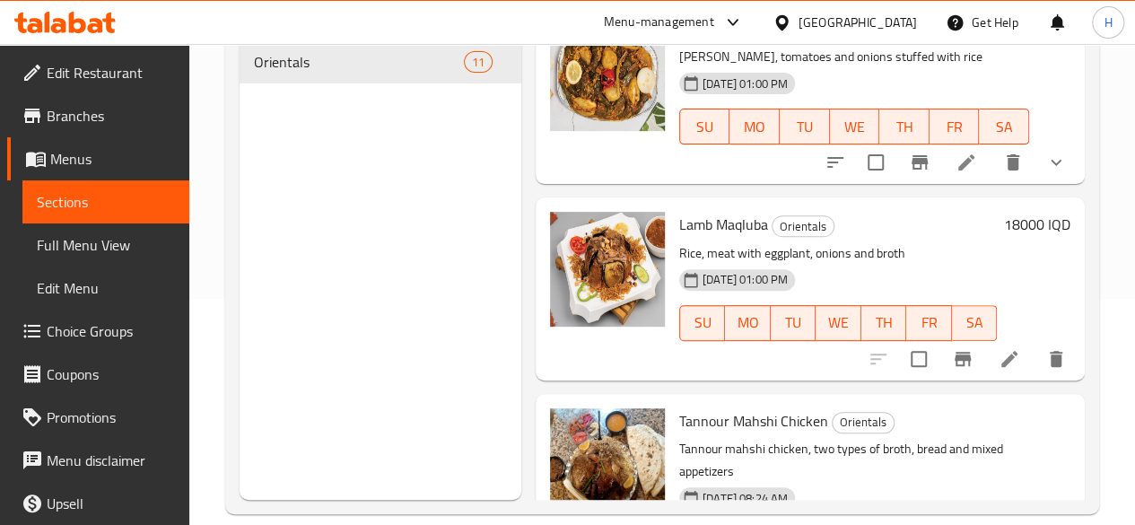
scroll to position [251, 0]
